Goal: Navigation & Orientation: Understand site structure

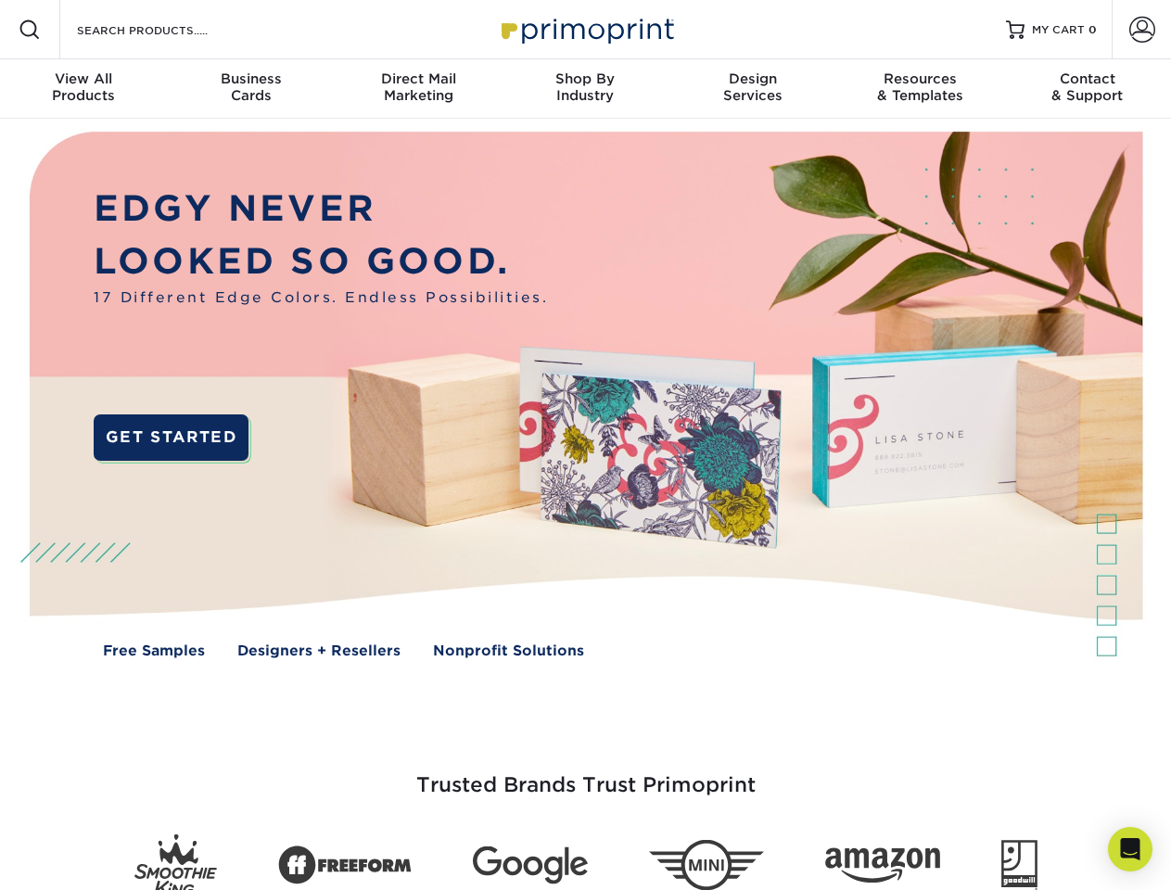
click at [585, 445] on img at bounding box center [585, 409] width 1159 height 580
click at [30, 30] on span at bounding box center [30, 30] width 22 height 22
click at [1142, 30] on span at bounding box center [1143, 30] width 26 height 26
click at [83, 89] on div "View All Products" at bounding box center [83, 86] width 167 height 33
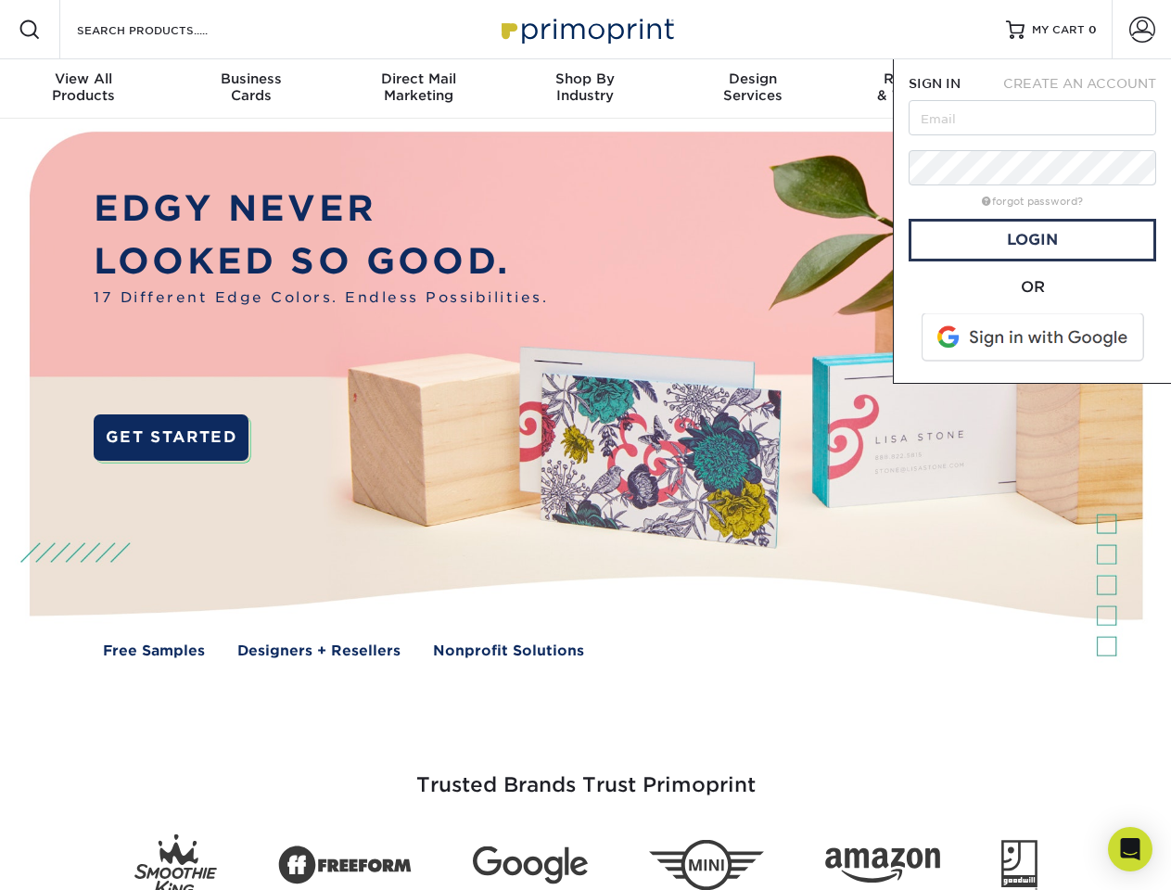
click at [250, 89] on div "Business Cards" at bounding box center [250, 86] width 167 height 33
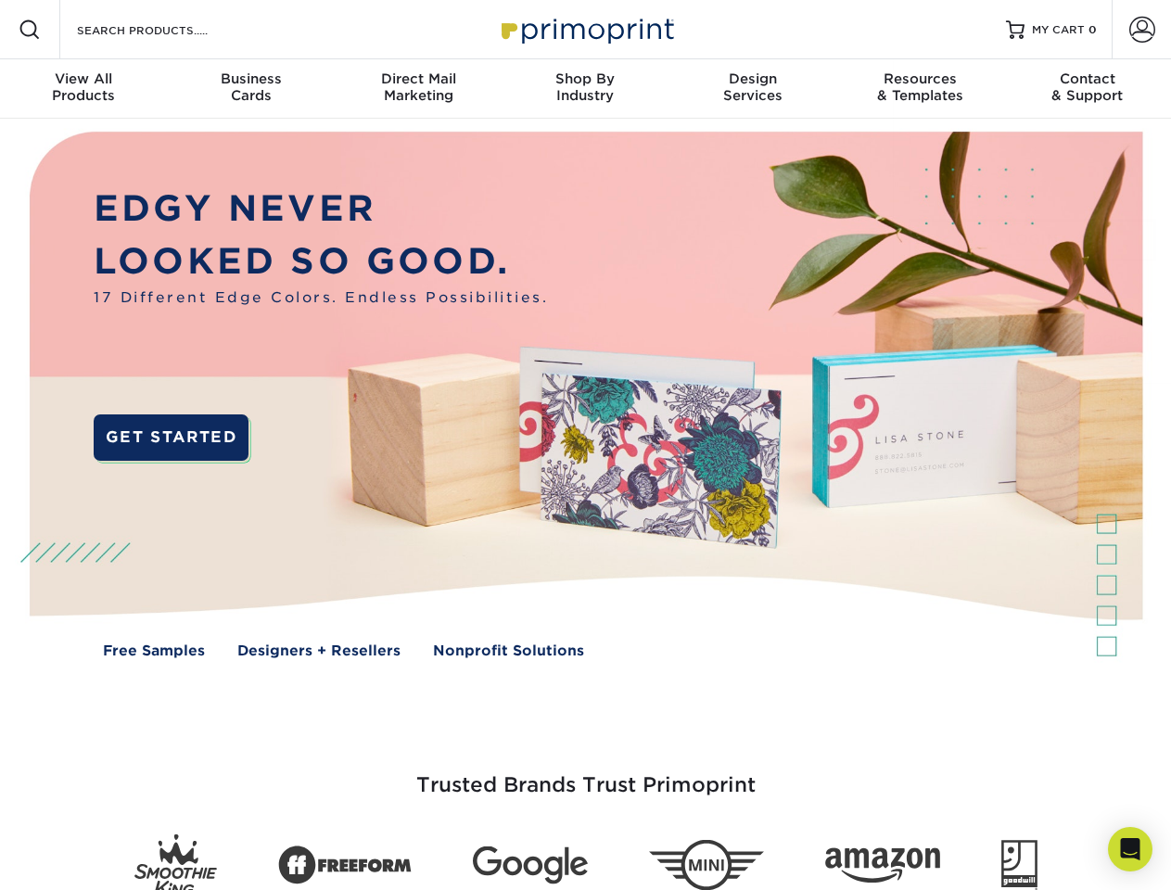
click at [418, 89] on div "Direct Mail Marketing" at bounding box center [418, 86] width 167 height 33
click at [585, 89] on div "Shop By Industry" at bounding box center [585, 86] width 167 height 33
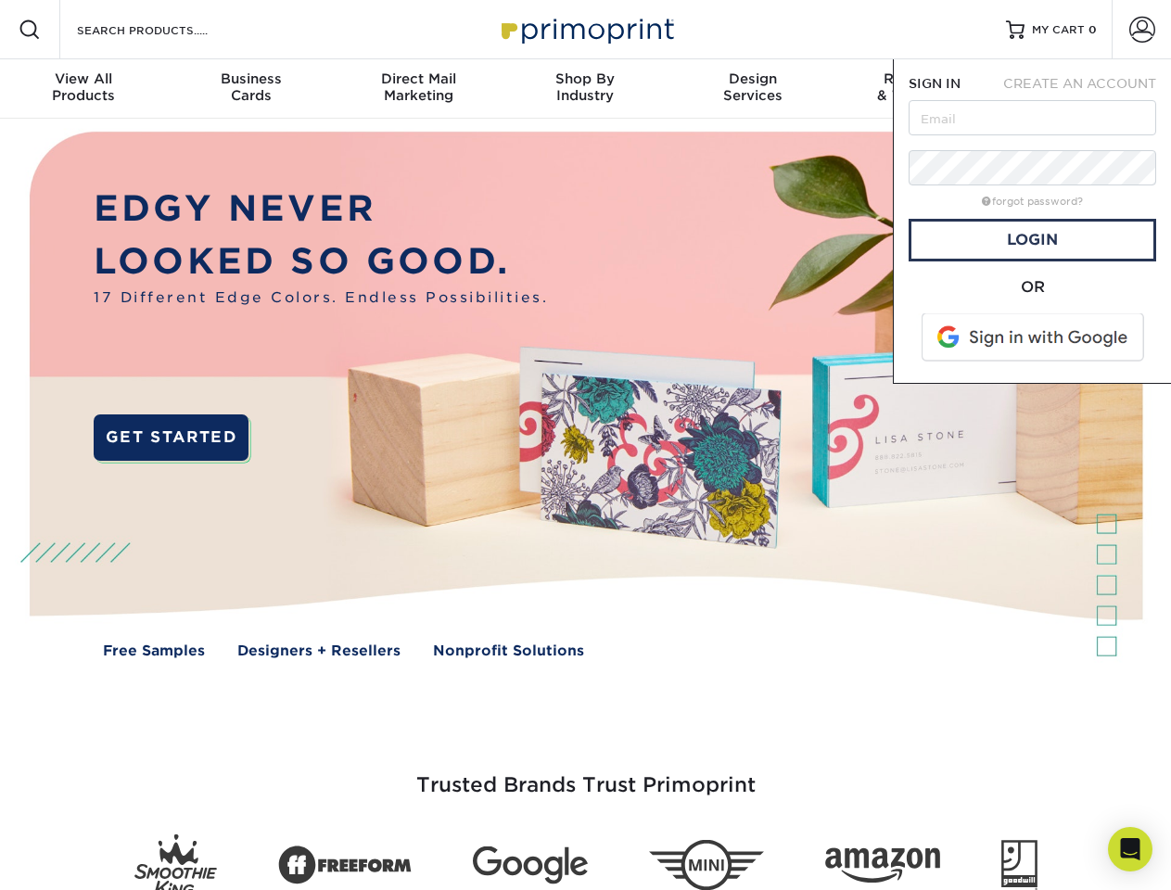
click at [753, 89] on div "Design Services" at bounding box center [753, 86] width 167 height 33
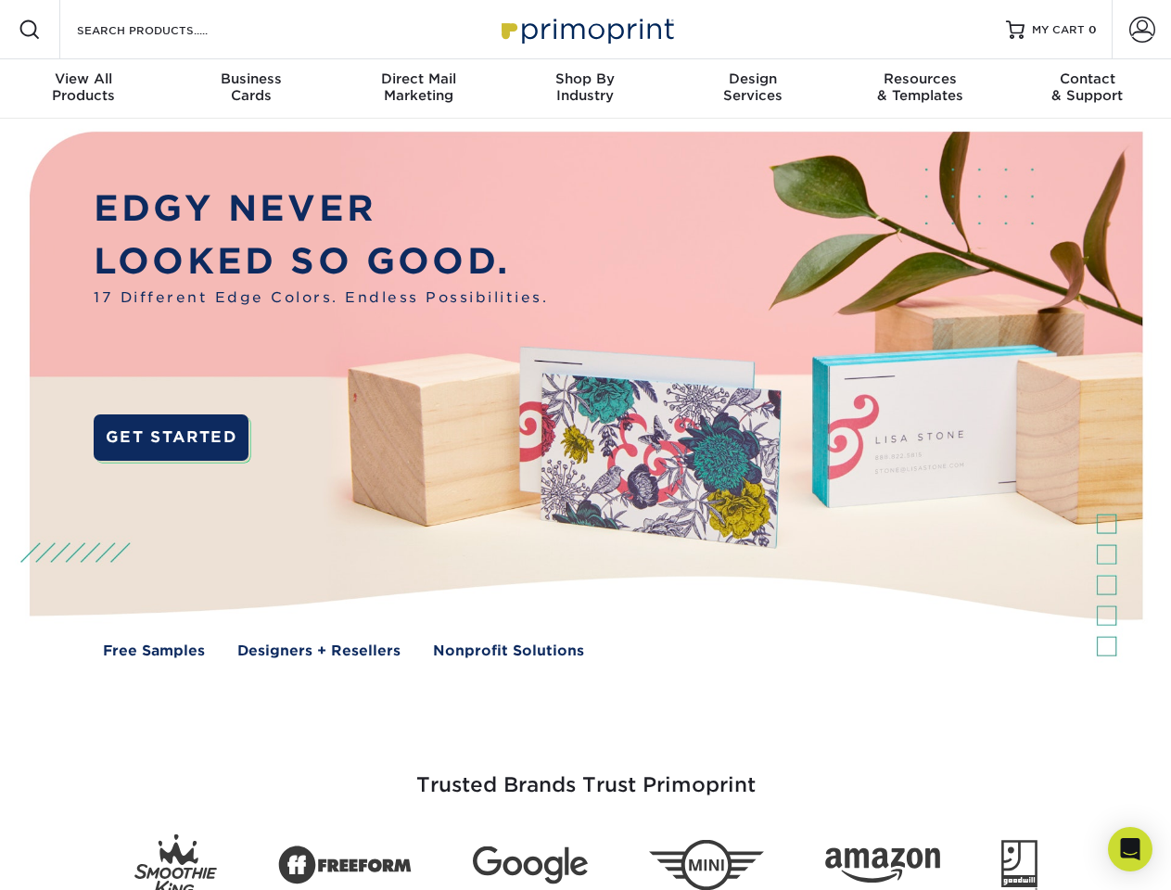
click at [920, 89] on span "SIGN IN" at bounding box center [935, 83] width 52 height 15
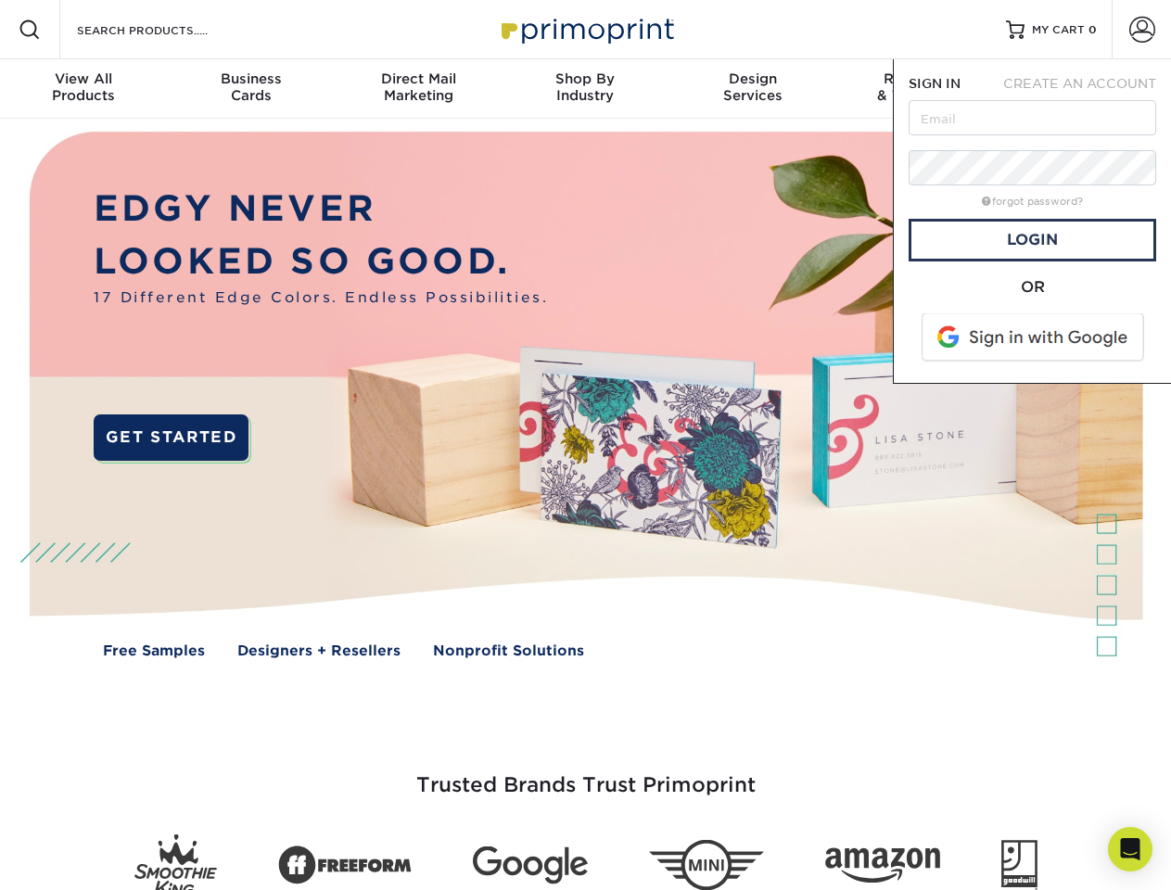
click at [1088, 89] on div "Contact & Support" at bounding box center [1087, 86] width 167 height 33
